Goal: Task Accomplishment & Management: Complete application form

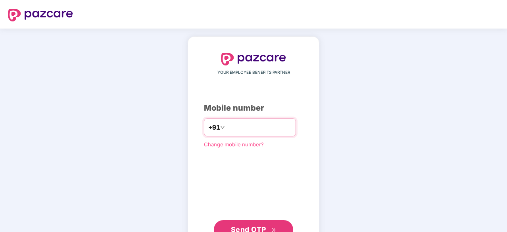
click at [238, 127] on input "number" at bounding box center [259, 127] width 65 height 13
click at [344, 91] on div "YOUR EMPLOYEE BENEFITS PARTNER Mobile number +91 Change mobile number? Send OTP" at bounding box center [253, 146] width 507 height 234
click at [237, 128] on input "number" at bounding box center [259, 127] width 65 height 13
type input "**********"
click at [239, 229] on span "Send OTP" at bounding box center [248, 229] width 35 height 8
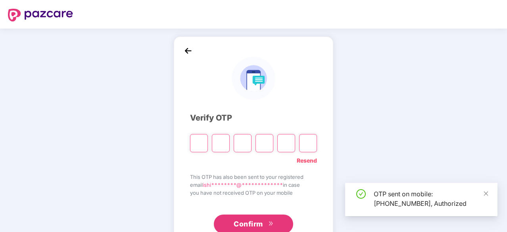
click at [202, 140] on input "Please enter verification code. Digit 1" at bounding box center [199, 143] width 18 height 18
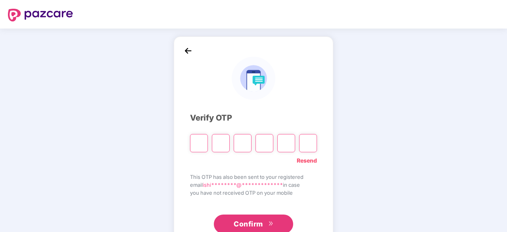
type input "*"
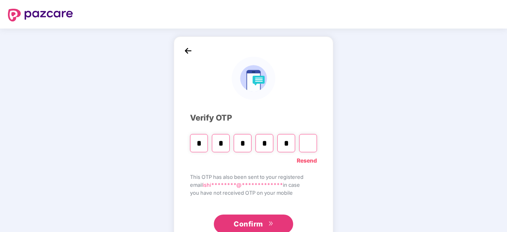
type input "*"
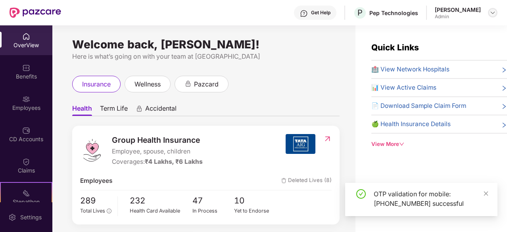
click at [494, 14] on img at bounding box center [493, 13] width 6 height 6
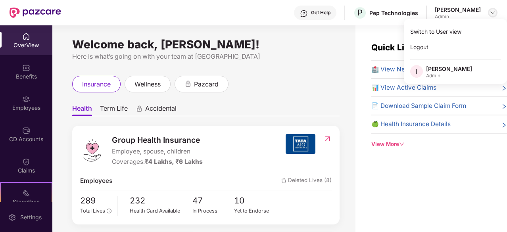
click at [494, 14] on img at bounding box center [493, 13] width 6 height 6
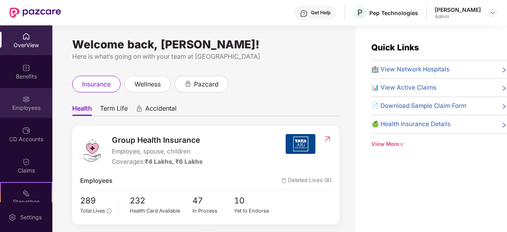
click at [26, 92] on div "Employees" at bounding box center [26, 103] width 52 height 30
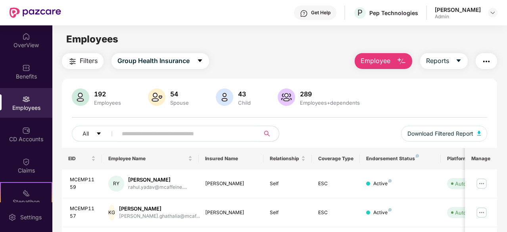
click at [392, 62] on button "Employee" at bounding box center [384, 61] width 58 height 16
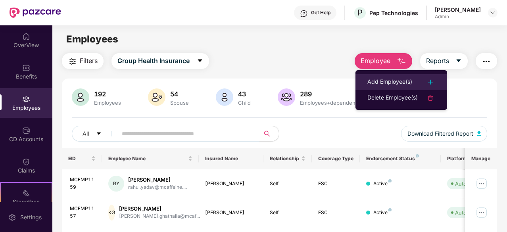
click at [402, 84] on div "Add Employee(s)" at bounding box center [390, 82] width 45 height 10
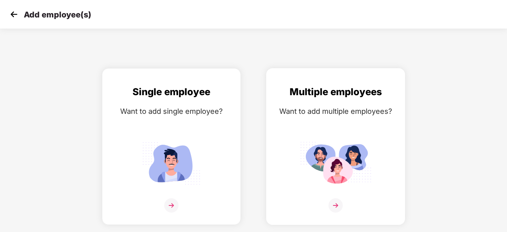
click at [331, 183] on img at bounding box center [335, 164] width 71 height 50
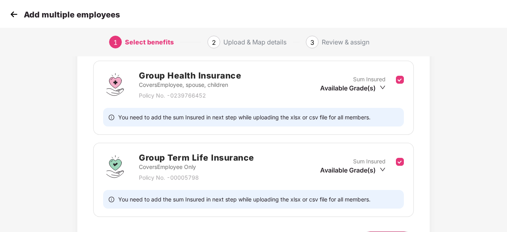
scroll to position [169, 0]
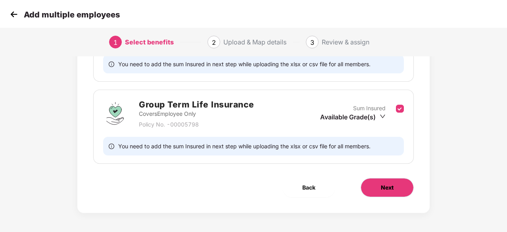
click at [385, 188] on span "Next" at bounding box center [387, 187] width 13 height 9
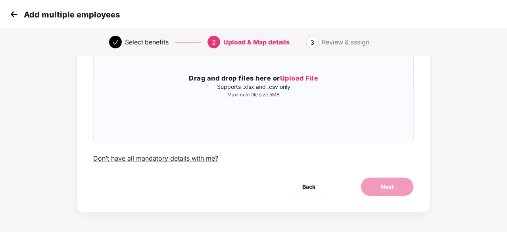
scroll to position [0, 0]
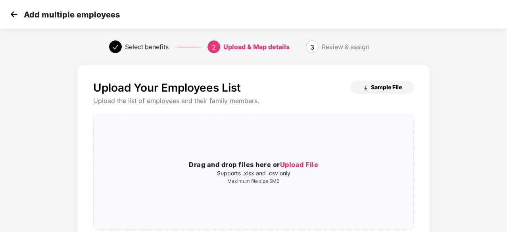
click at [383, 89] on span "Sample File" at bounding box center [386, 87] width 31 height 8
